Goal: Transaction & Acquisition: Purchase product/service

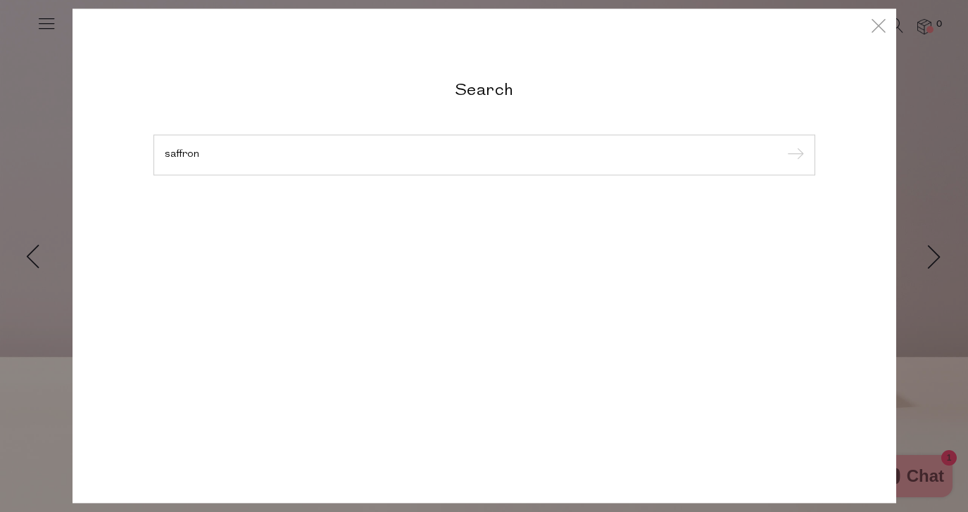
type input "saffron"
click at [783, 145] on input "submit" at bounding box center [793, 155] width 21 height 21
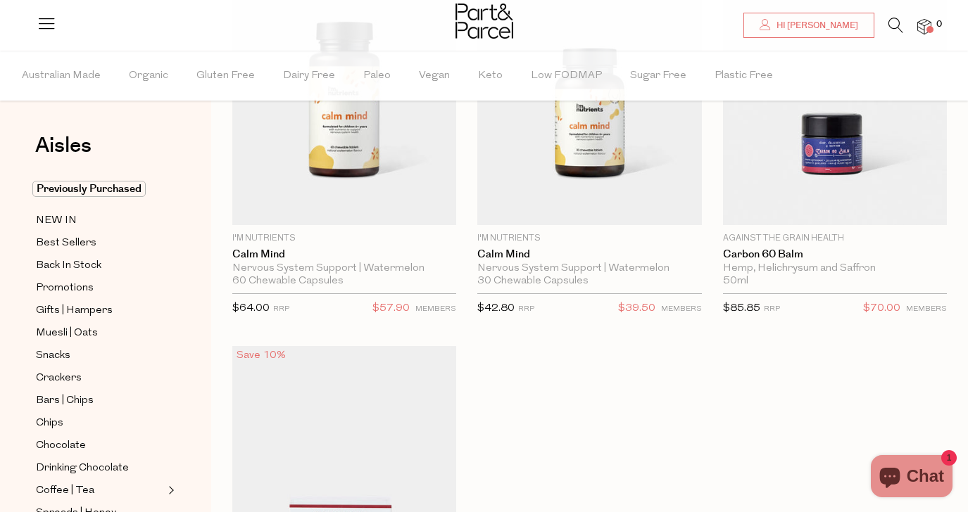
scroll to position [198, 0]
click at [892, 25] on icon at bounding box center [895, 25] width 15 height 15
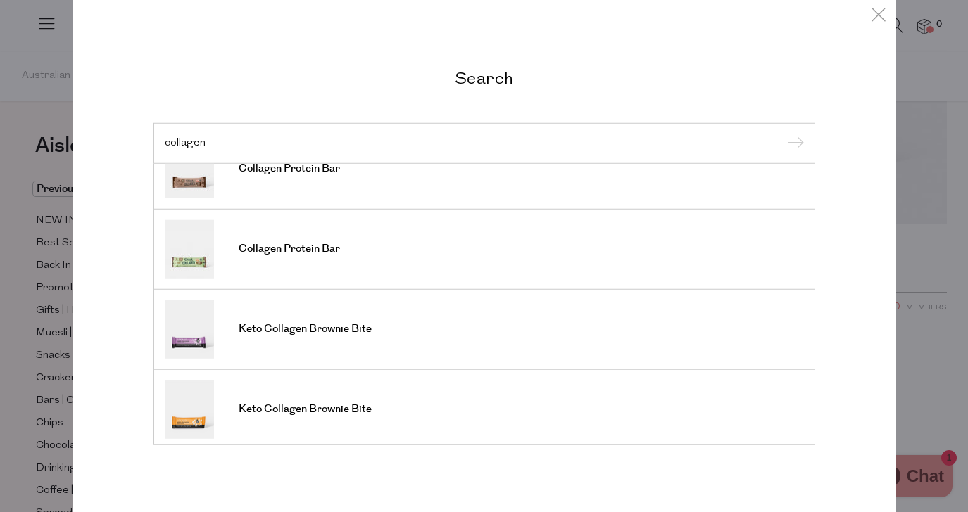
scroll to position [521, 0]
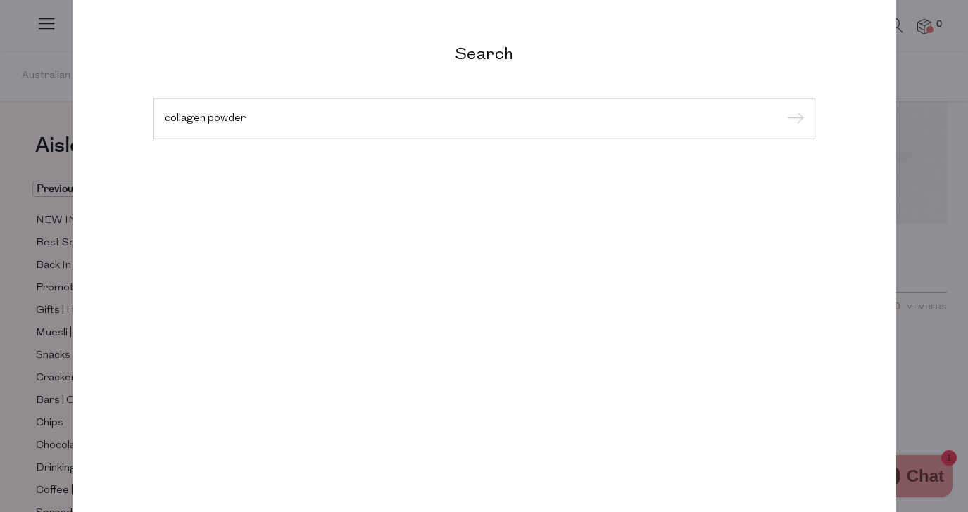
type input "collagen powder"
click at [783, 109] on input "submit" at bounding box center [793, 119] width 21 height 21
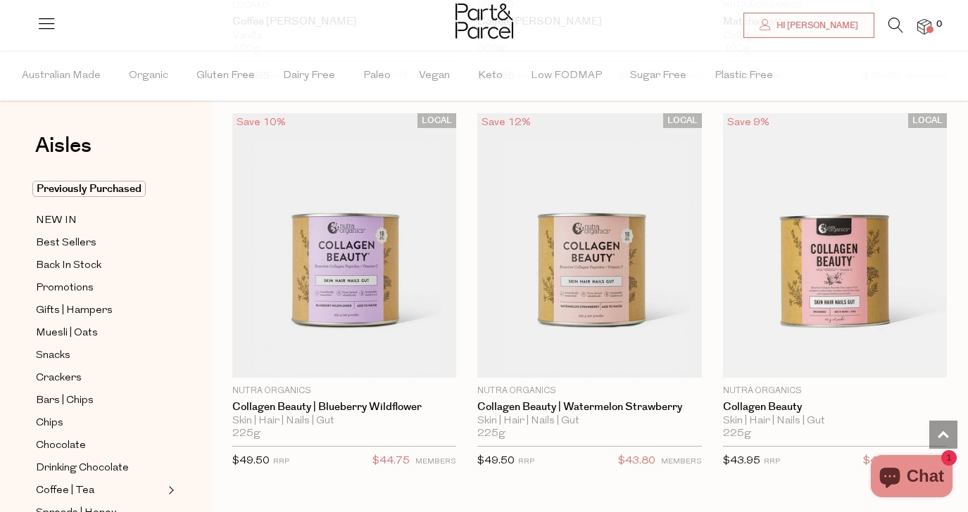
scroll to position [1582, 0]
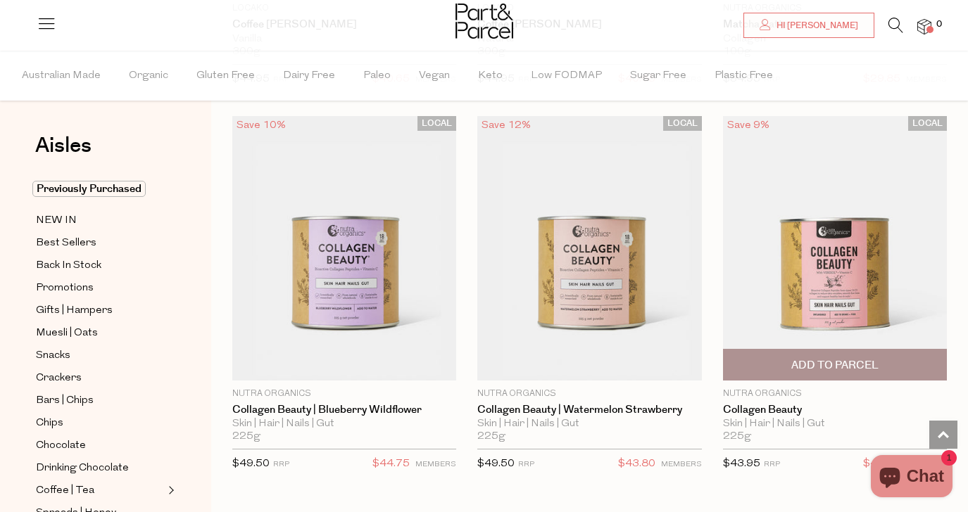
click at [838, 370] on span "Add To Parcel" at bounding box center [834, 365] width 87 height 15
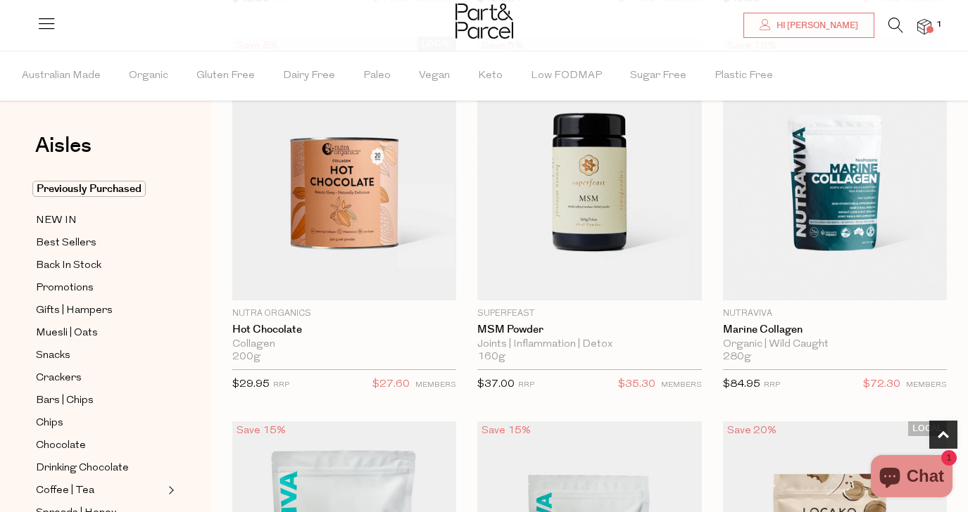
scroll to position [0, 0]
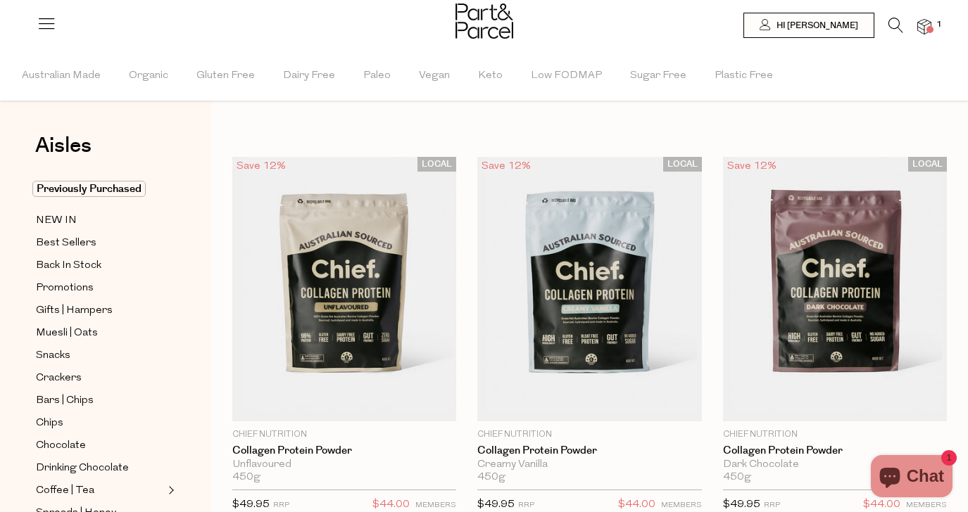
click at [896, 25] on icon at bounding box center [895, 25] width 15 height 15
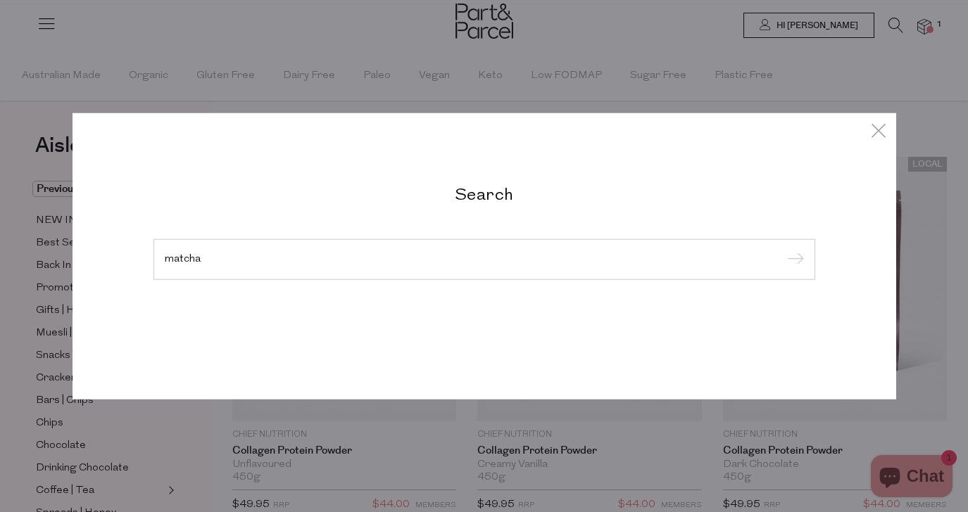
type input "matcha"
click at [783, 250] on input "submit" at bounding box center [793, 260] width 21 height 21
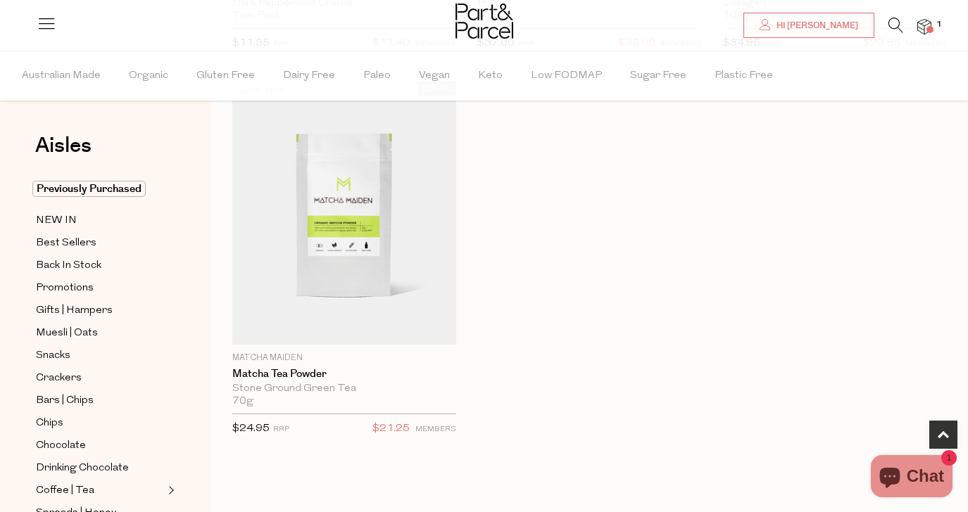
scroll to position [506, 0]
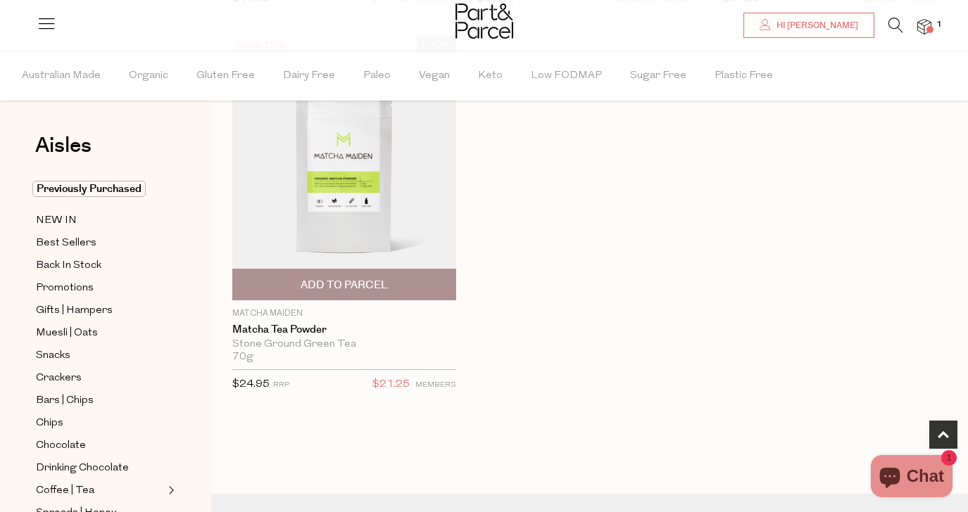
click at [348, 282] on span "Add To Parcel" at bounding box center [344, 285] width 87 height 15
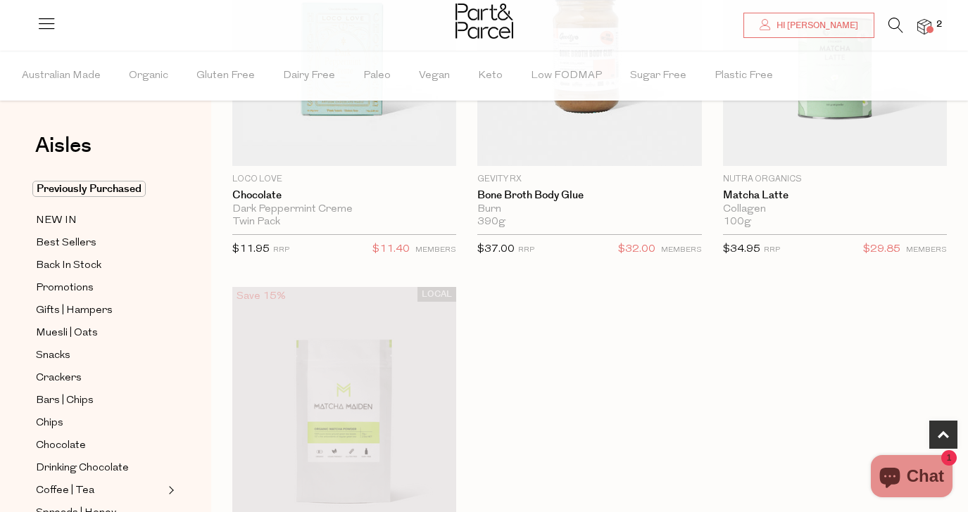
scroll to position [0, 0]
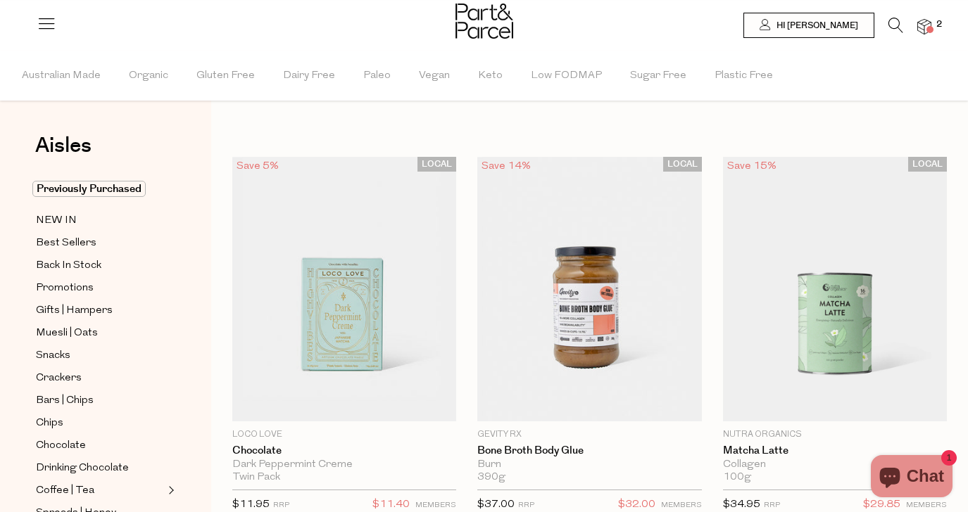
click at [891, 25] on icon at bounding box center [895, 25] width 15 height 15
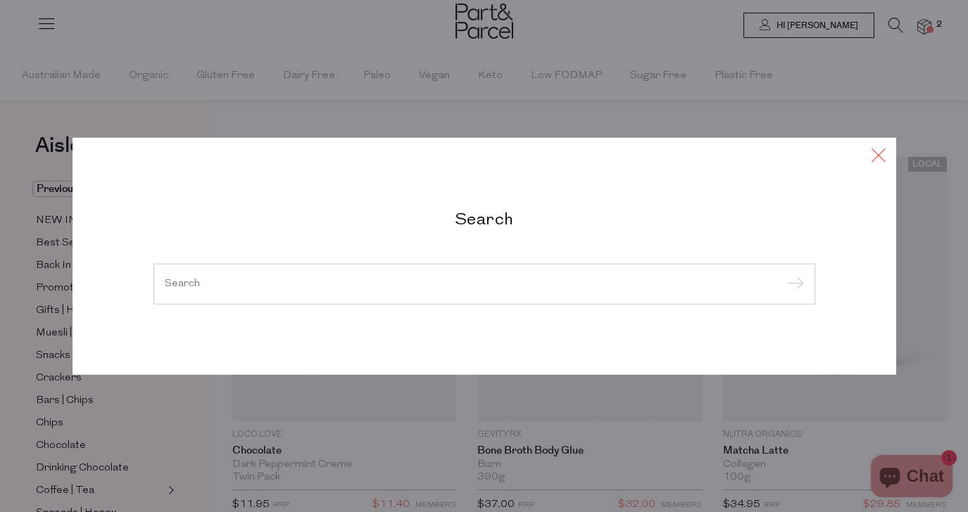
click at [879, 153] on icon at bounding box center [878, 155] width 21 height 20
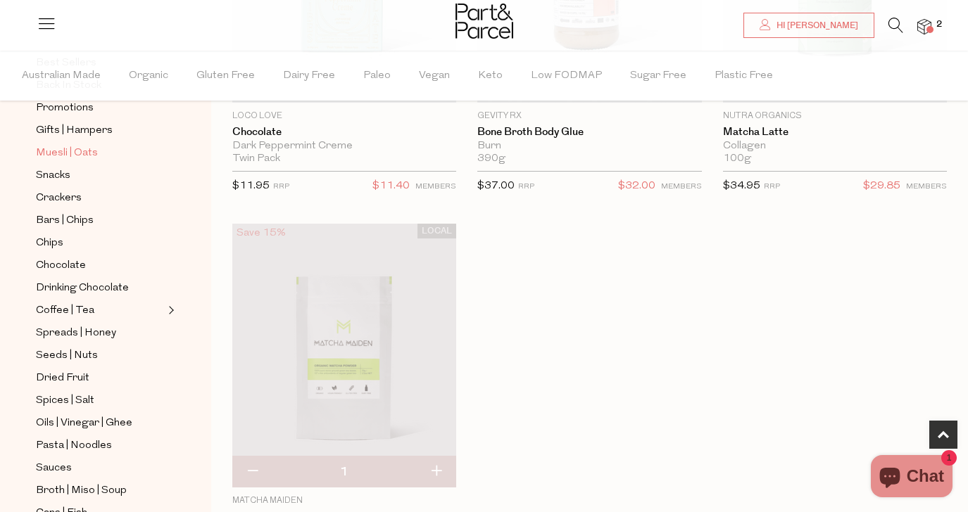
scroll to position [182, 0]
click at [102, 423] on span "Oils | Vinegar | Ghee" at bounding box center [84, 422] width 96 height 17
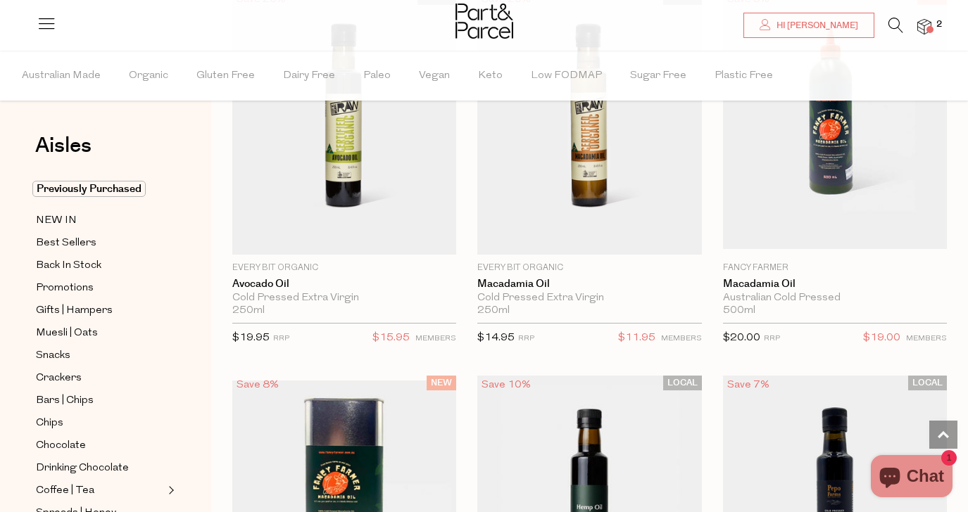
scroll to position [1765, 0]
